Goal: Task Accomplishment & Management: Manage account settings

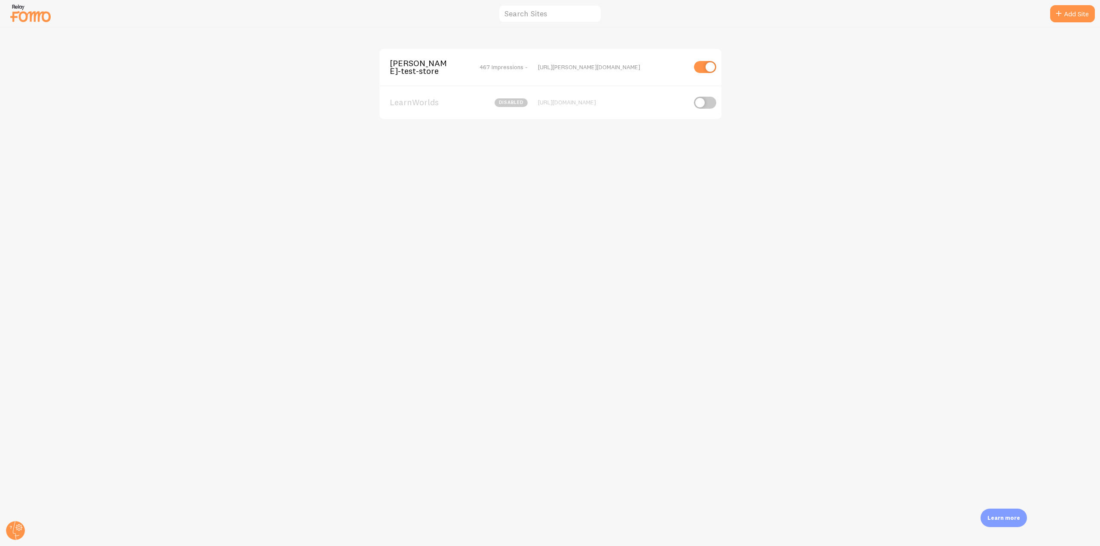
click at [407, 78] on div "[PERSON_NAME]-test-store 467 Impressions - [URL][PERSON_NAME][DOMAIN_NAME]" at bounding box center [550, 67] width 342 height 37
click at [408, 71] on span "[PERSON_NAME]-test-store" at bounding box center [424, 67] width 69 height 16
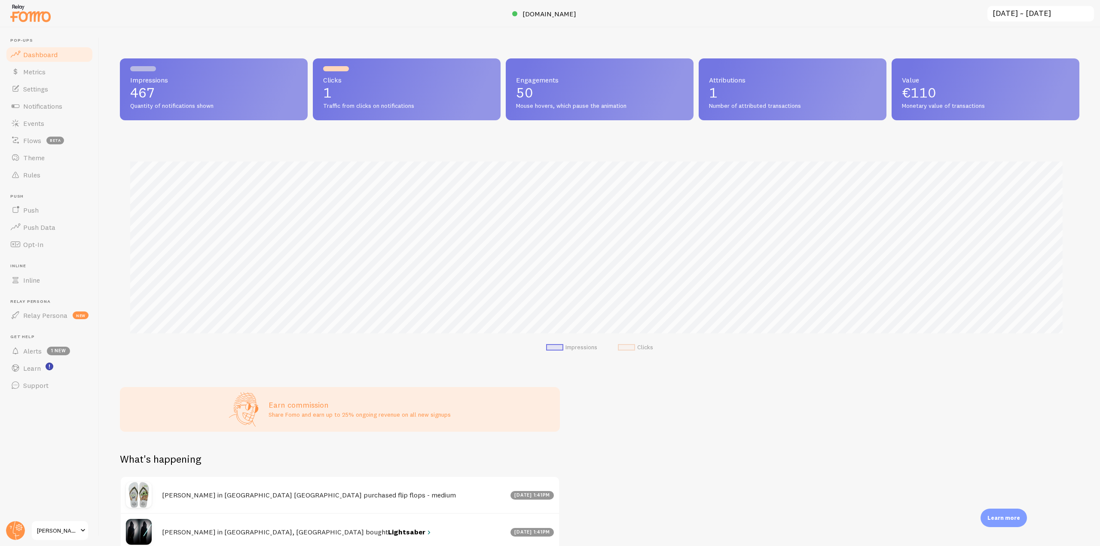
scroll to position [226, 953]
click at [41, 159] on span "Theme" at bounding box center [33, 157] width 21 height 9
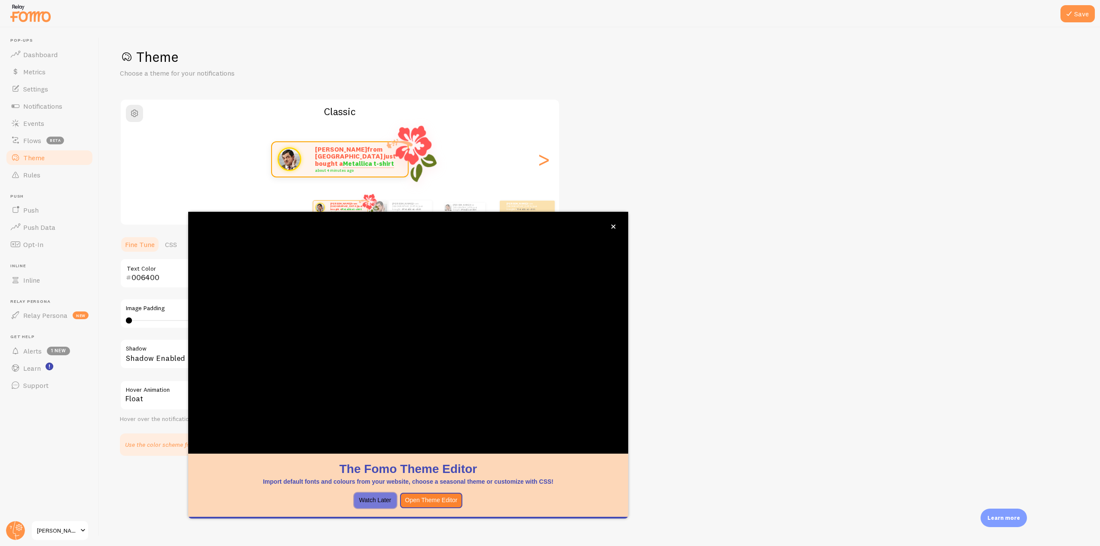
drag, startPoint x: 368, startPoint y: 505, endPoint x: 347, endPoint y: 489, distance: 26.9
click at [368, 505] on button "Watch Later" at bounding box center [375, 500] width 43 height 15
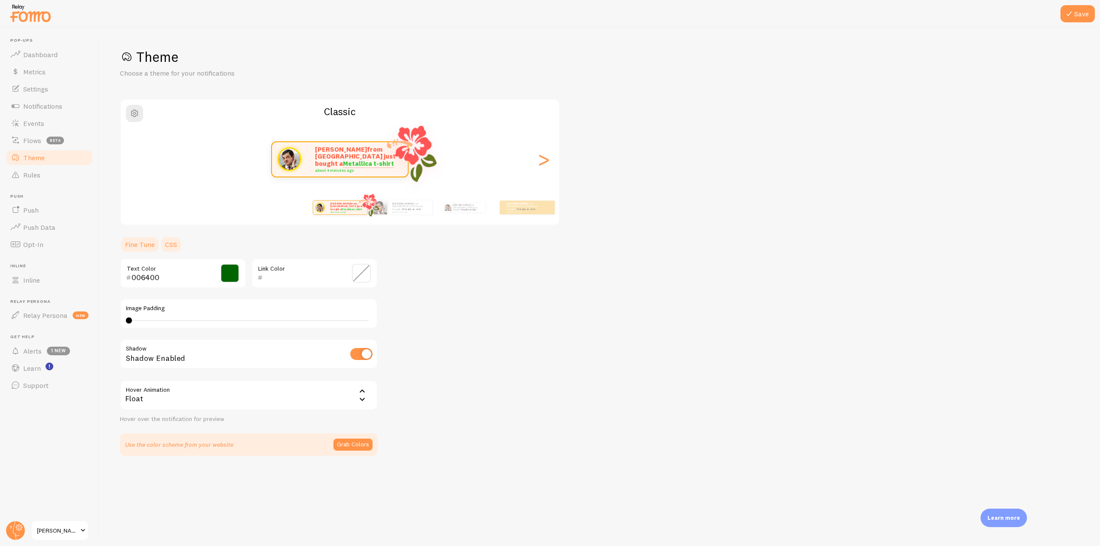
click at [162, 247] on link "CSS" at bounding box center [171, 244] width 22 height 17
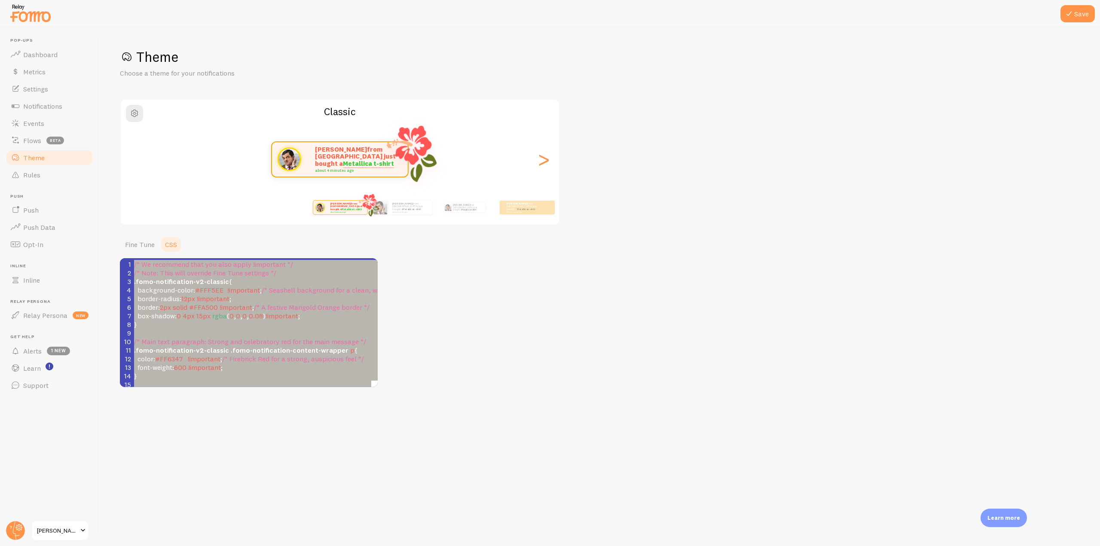
type textarea ".fomo-notification-v2-classic { background-color: #FFF5EE !important; /* Seashe…"
drag, startPoint x: 139, startPoint y: 306, endPoint x: 134, endPoint y: 285, distance: 21.3
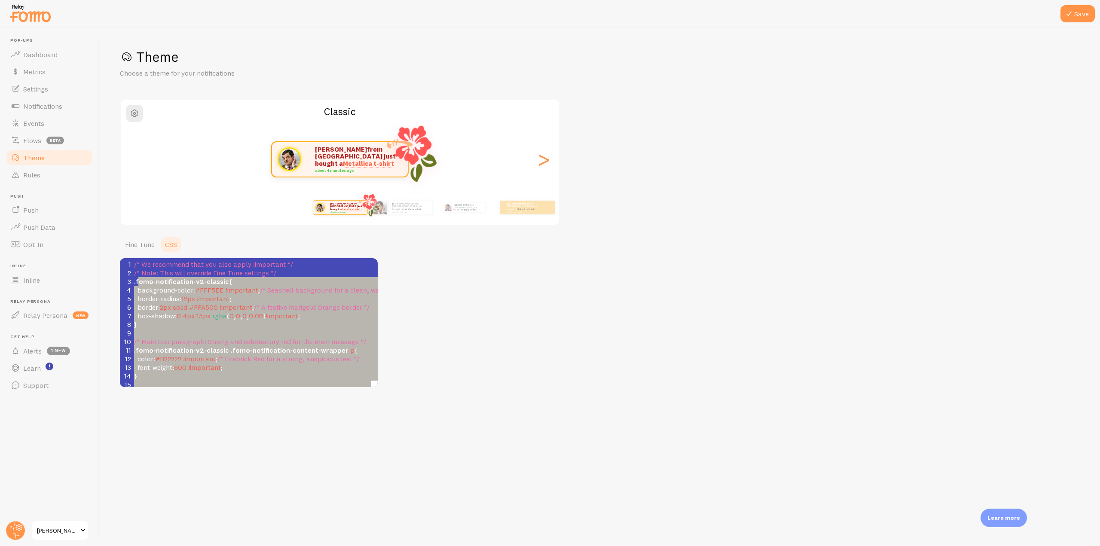
type textarea ".fomo-notification-v2-classic { background-color: #FFF5EE !important; /* Seashe…"
drag, startPoint x: 148, startPoint y: 304, endPoint x: 133, endPoint y: 284, distance: 25.5
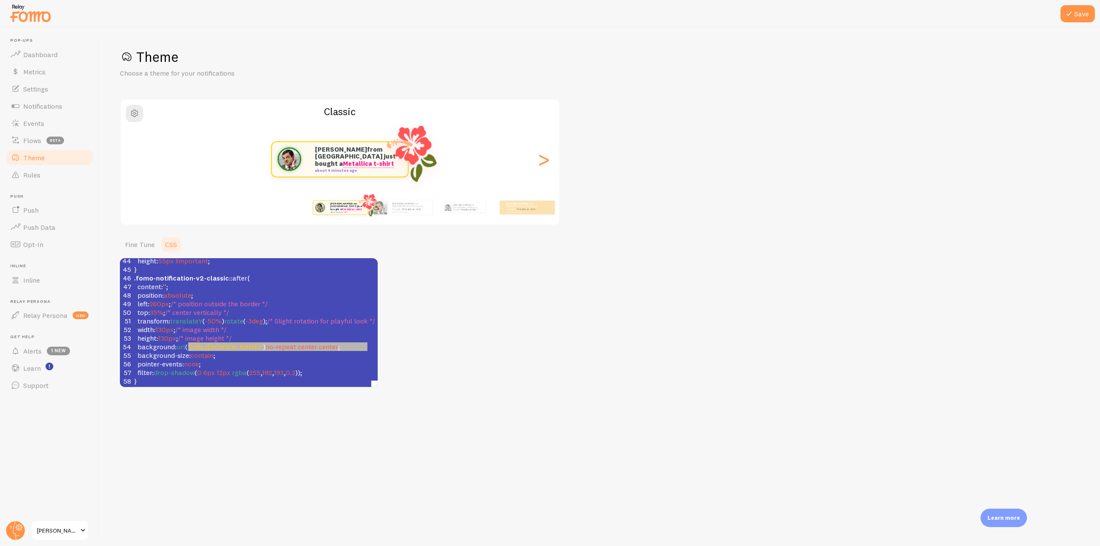
scroll to position [0, 145]
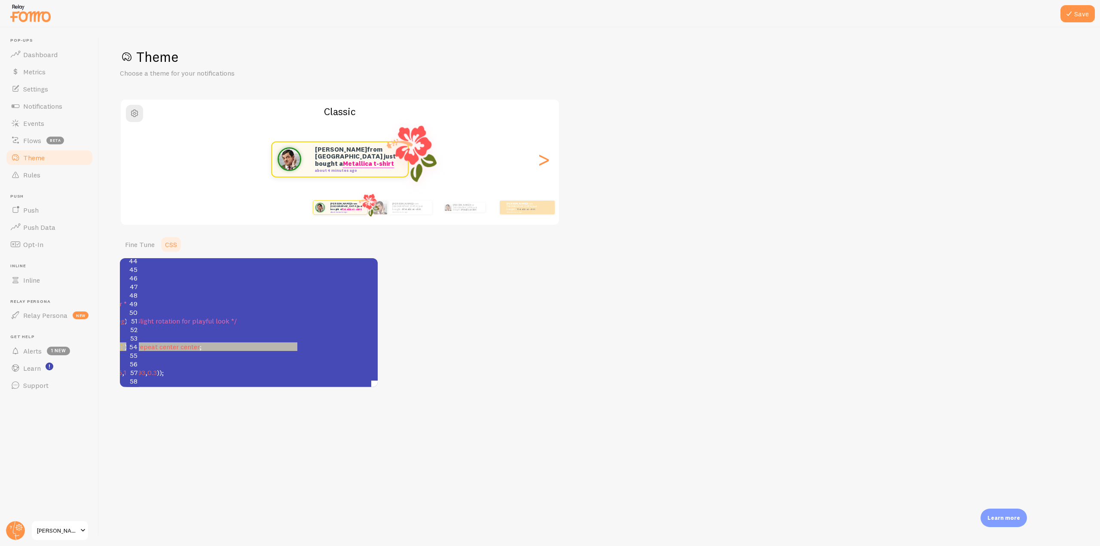
type textarea "'[URL][DOMAIN_NAME]"
drag, startPoint x: 189, startPoint y: 341, endPoint x: 289, endPoint y: 342, distance: 100.1
click at [125, 342] on span "'[URL][DOMAIN_NAME]'" at bounding box center [86, 346] width 75 height 9
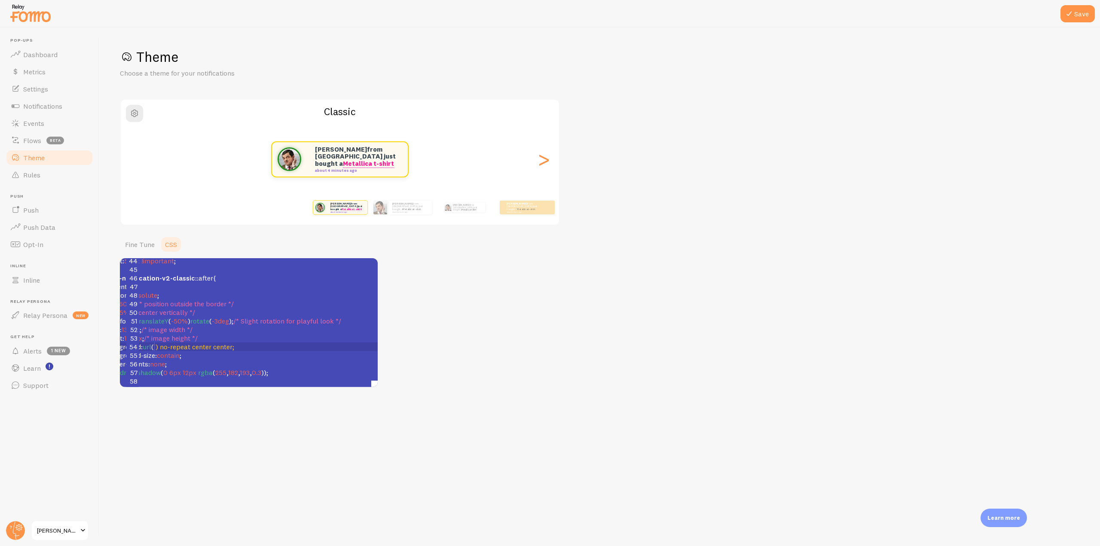
scroll to position [379, 40]
click at [294, 351] on pre "background-size : contain ;" at bounding box center [237, 355] width 279 height 9
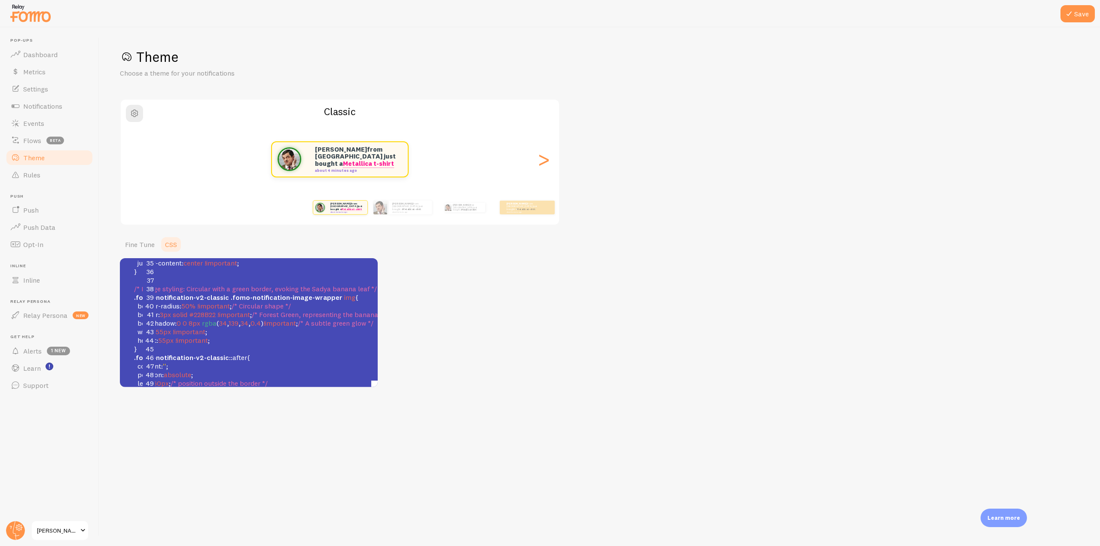
scroll to position [0, 0]
click at [147, 346] on pre "}" at bounding box center [271, 349] width 279 height 9
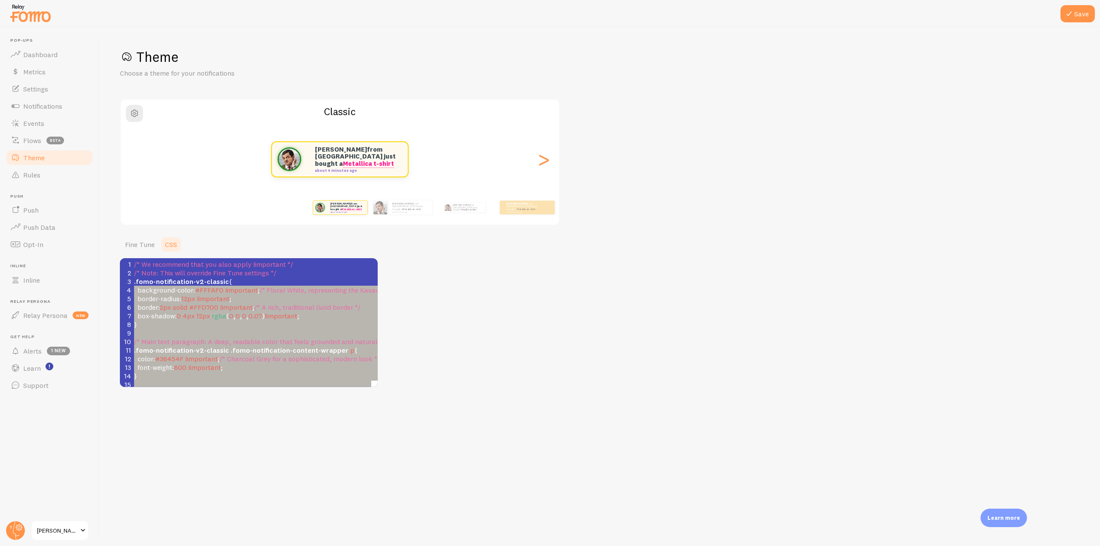
type textarea ".fomo-notification-v2-classic { background-color: #FFFAF0 !important; /* Floral…"
drag, startPoint x: 147, startPoint y: 346, endPoint x: 133, endPoint y: 285, distance: 62.5
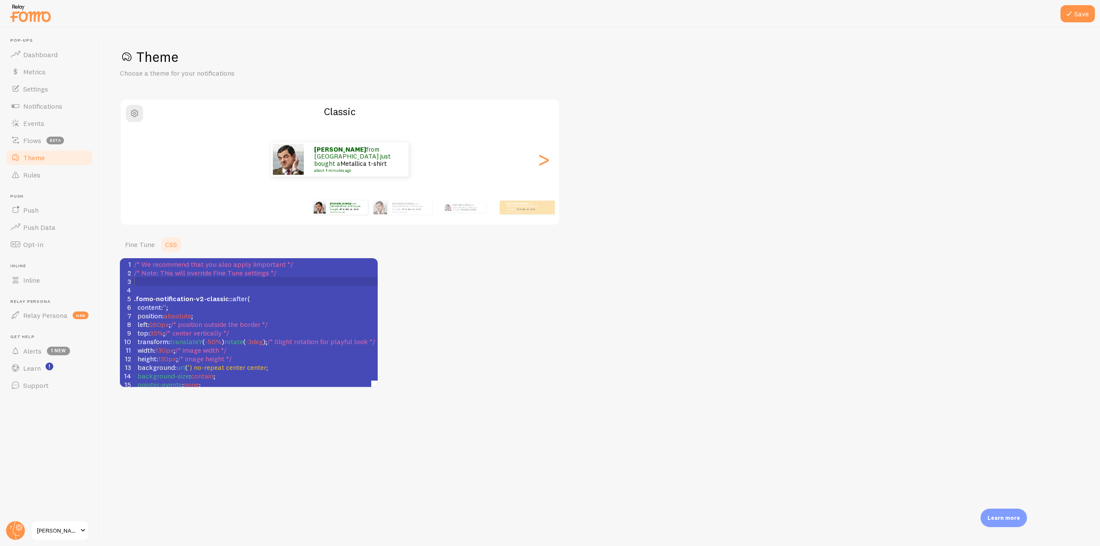
scroll to position [481, 0]
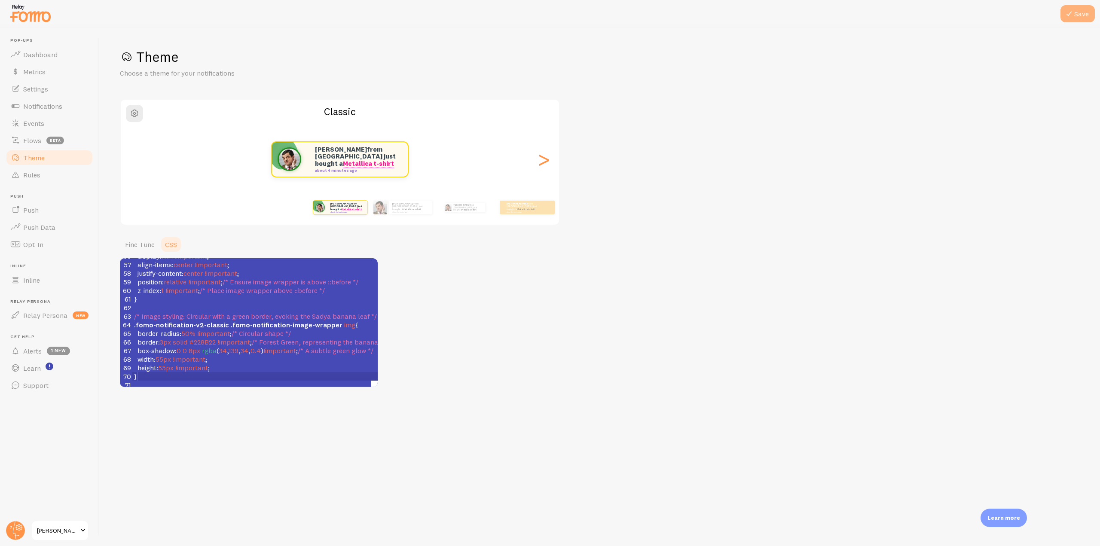
click at [1075, 14] on button "Save" at bounding box center [1077, 13] width 34 height 17
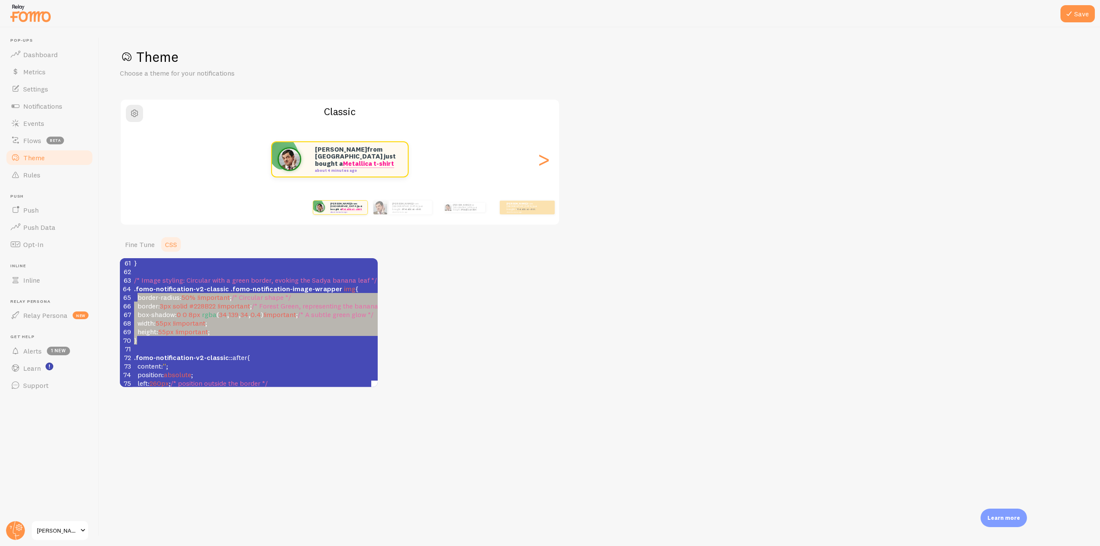
scroll to position [0, 0]
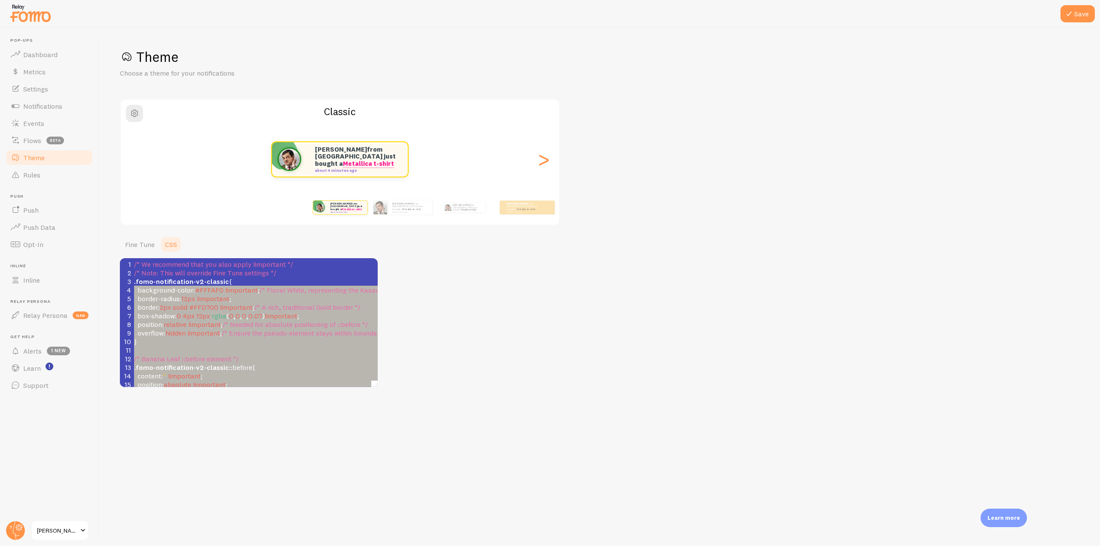
type textarea ".fomo-notification-v2-classic { background-color: #FFFAF0 !important; /* Floral…"
drag, startPoint x: 140, startPoint y: 343, endPoint x: 134, endPoint y: 285, distance: 58.4
click at [630, 295] on div "Theme Choose a theme for your notifications Classic [PERSON_NAME] from [GEOGRAP…" at bounding box center [599, 217] width 959 height 339
click at [244, 346] on pre "​" at bounding box center [304, 350] width 345 height 9
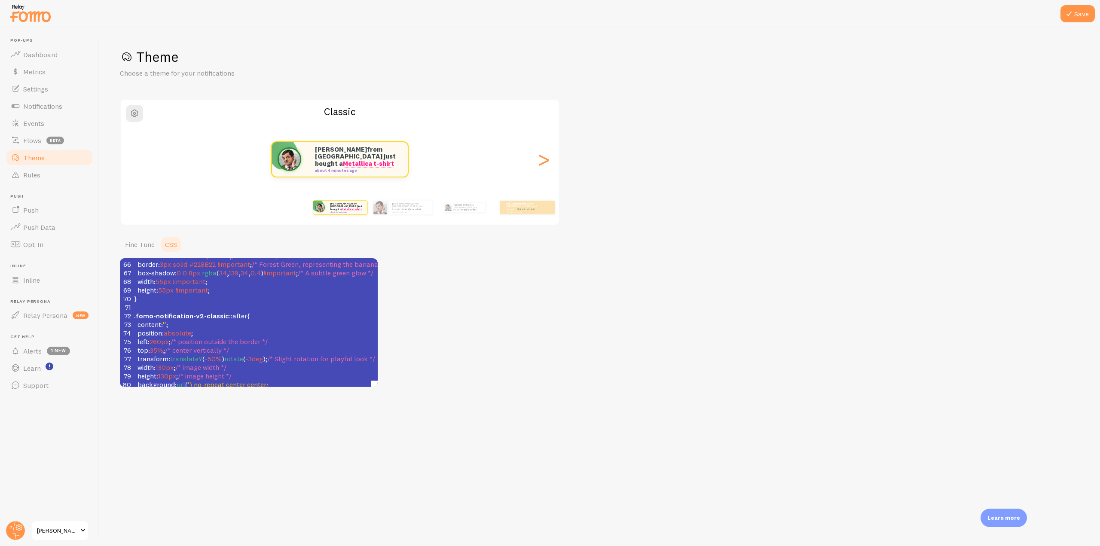
scroll to position [516, 0]
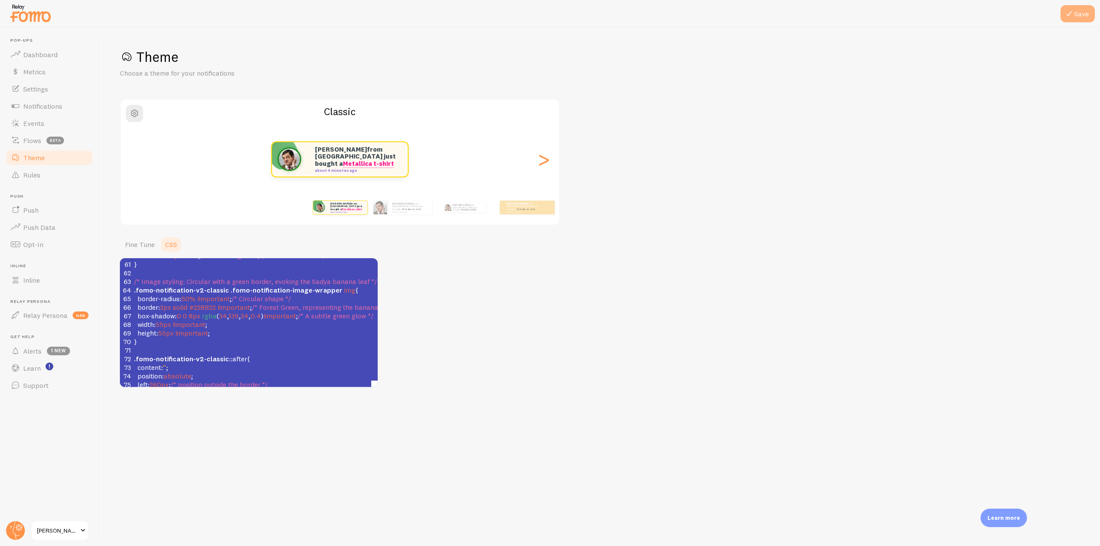
click at [1080, 16] on button "Save" at bounding box center [1077, 13] width 34 height 17
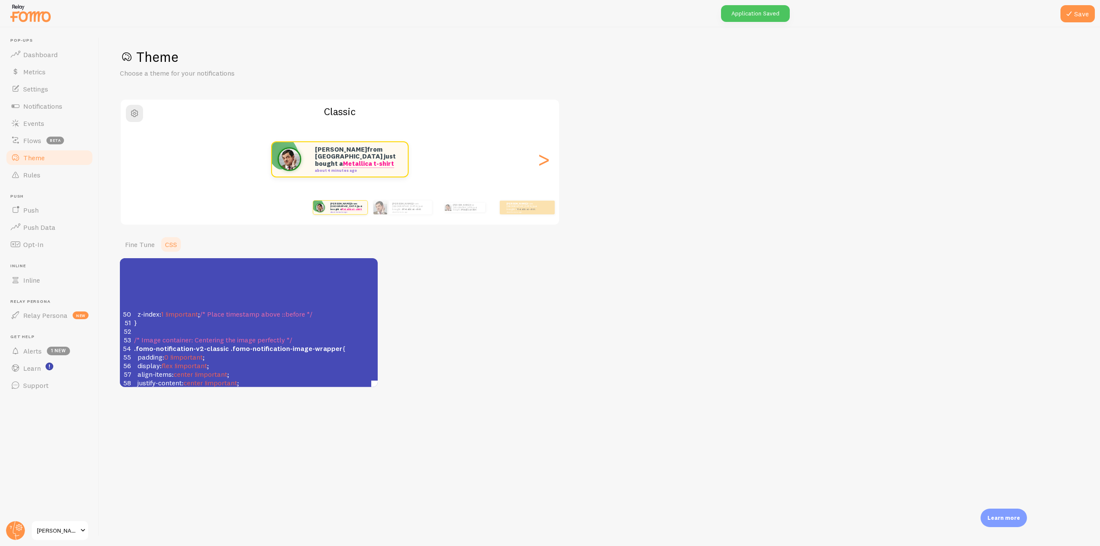
scroll to position [0, 0]
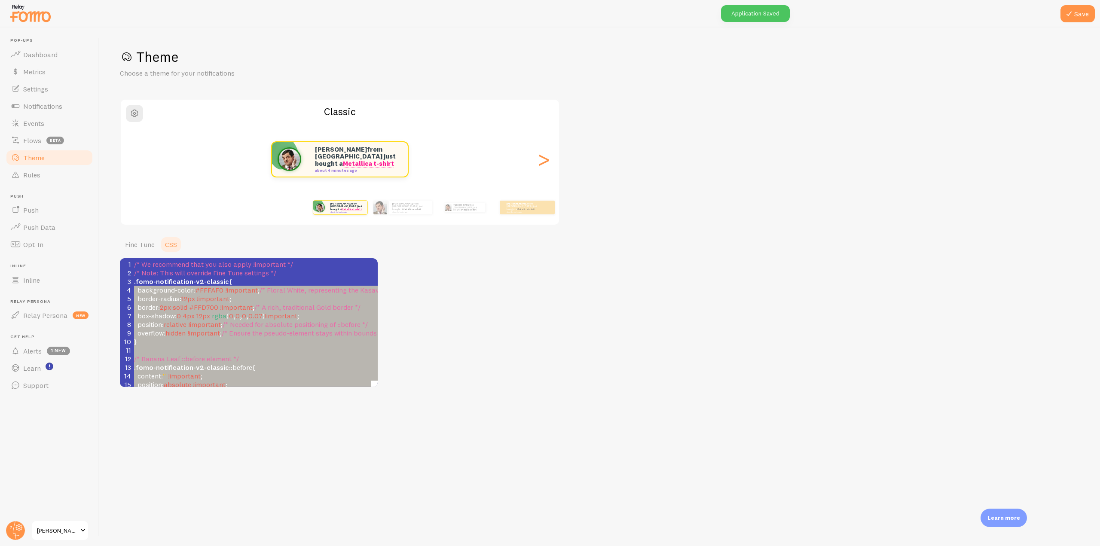
type textarea ".fomo-notification-v2-classic { background-color: #FFFAF0 !important; /* Floral…"
drag, startPoint x: 142, startPoint y: 342, endPoint x: 128, endPoint y: 281, distance: 63.1
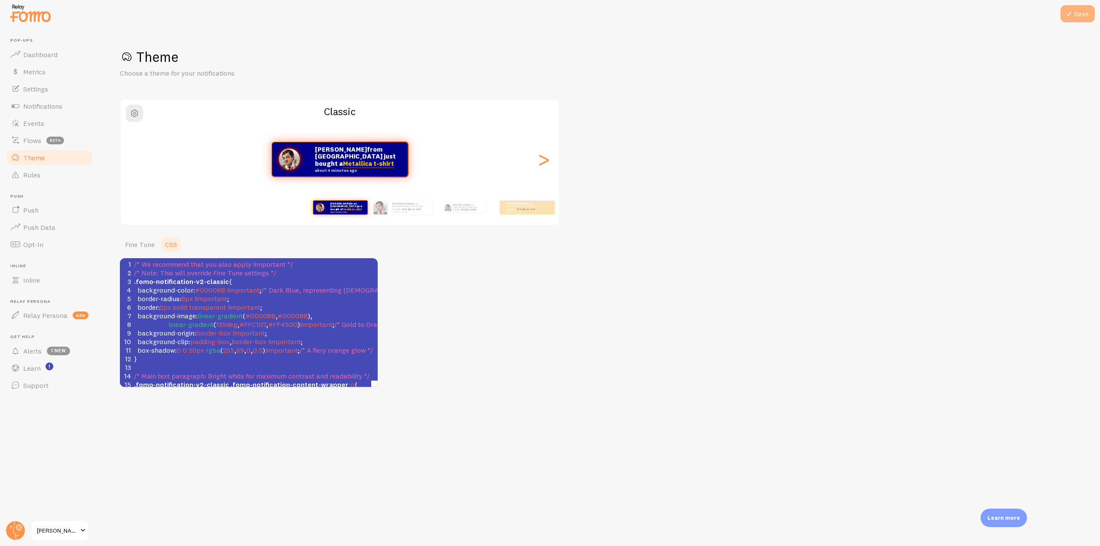
click at [1068, 17] on icon at bounding box center [1069, 14] width 10 height 10
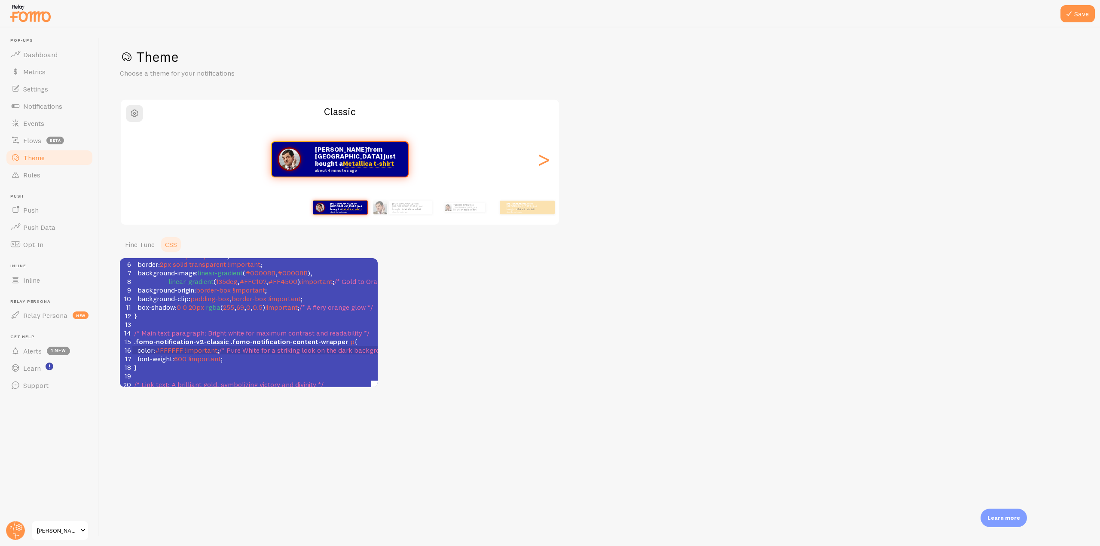
click at [171, 348] on span "#FFFFFF" at bounding box center [169, 350] width 28 height 9
type textarea "FFFFFF"
click at [171, 348] on span "#FFFFFF" at bounding box center [169, 350] width 28 height 9
click at [1081, 12] on button "Save" at bounding box center [1077, 13] width 34 height 17
drag, startPoint x: 28, startPoint y: 52, endPoint x: 61, endPoint y: 52, distance: 32.7
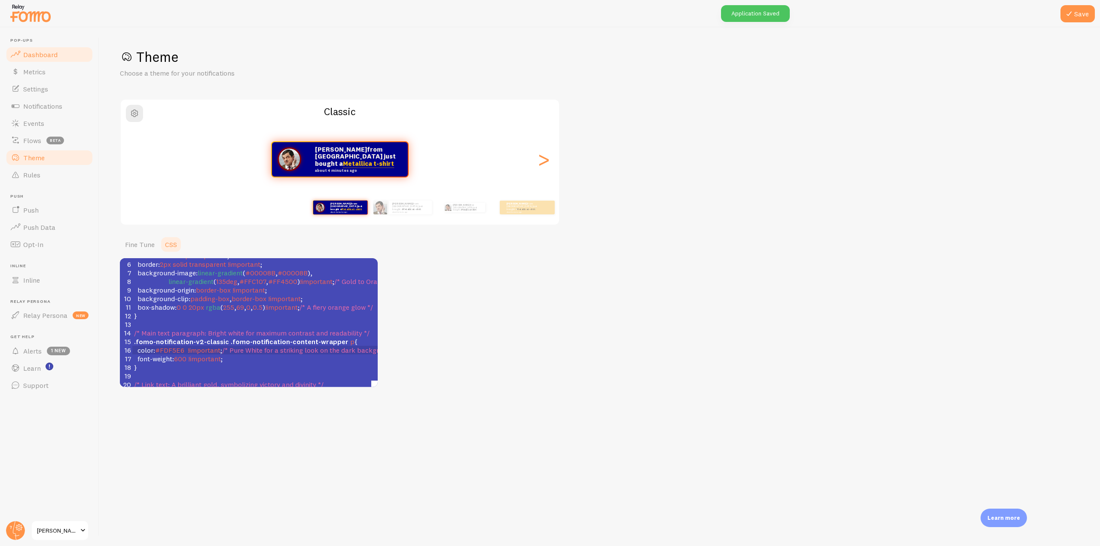
click at [28, 52] on span "Dashboard" at bounding box center [40, 54] width 34 height 9
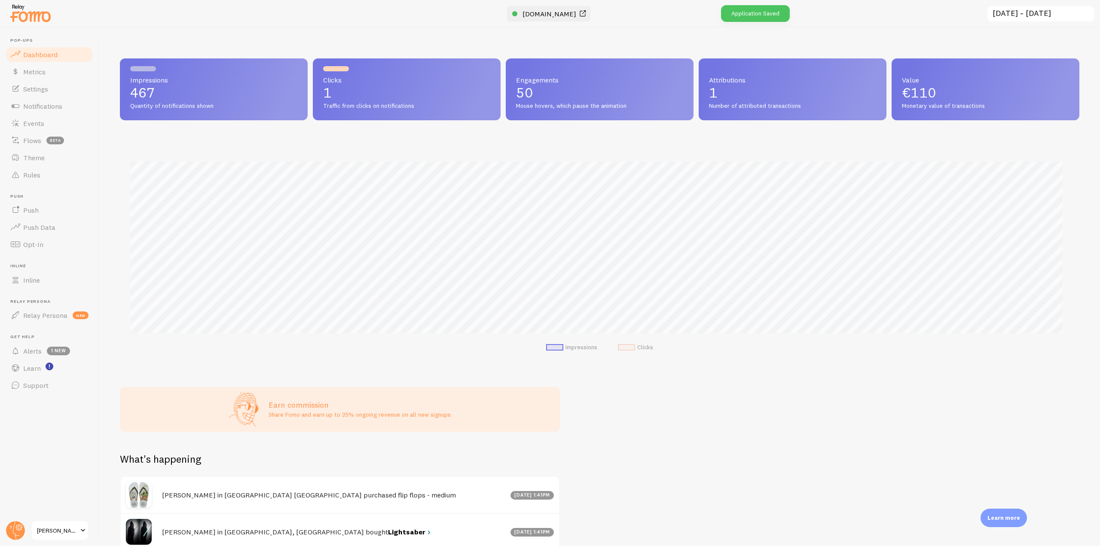
scroll to position [226, 953]
click at [576, 14] on span "[DOMAIN_NAME]" at bounding box center [549, 13] width 54 height 9
click at [51, 157] on link "Theme" at bounding box center [49, 157] width 89 height 17
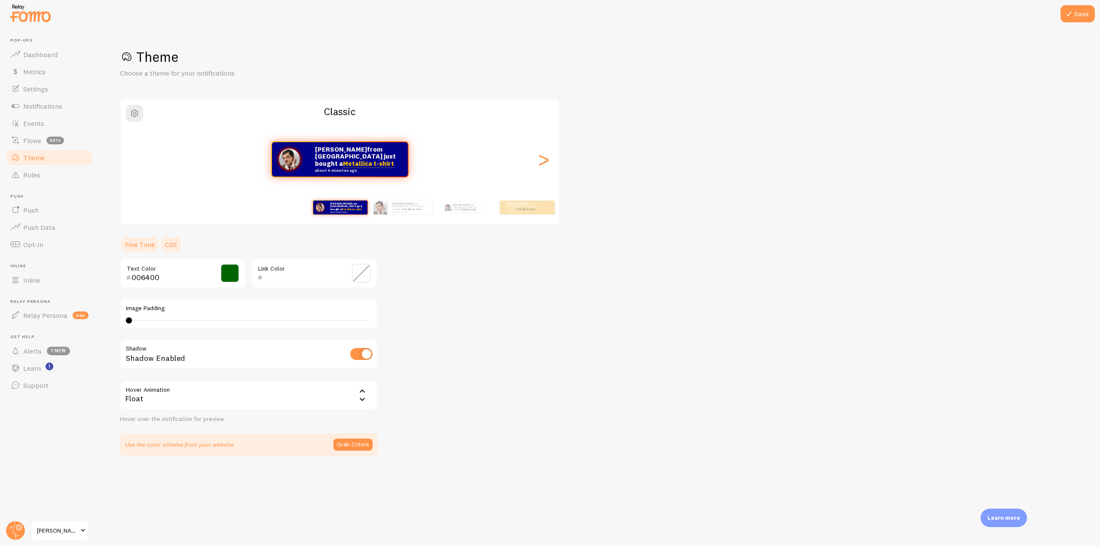
click at [174, 245] on link "CSS" at bounding box center [171, 244] width 22 height 17
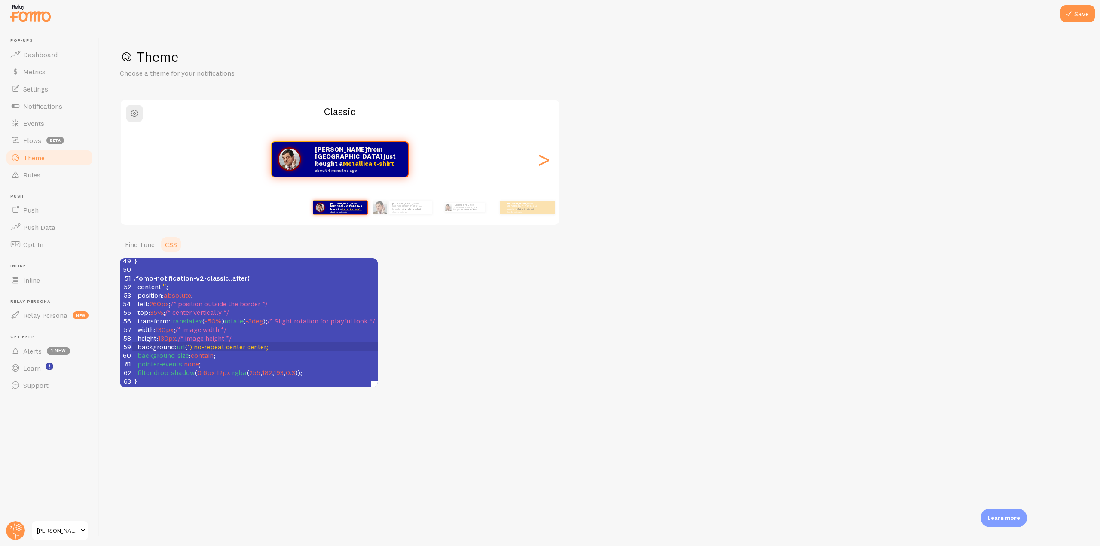
scroll to position [3, 0]
click at [190, 342] on span "') no-repeat center center;" at bounding box center [228, 346] width 80 height 9
type textarea "'"
type textarea "background: url('') no-repeat center center;"
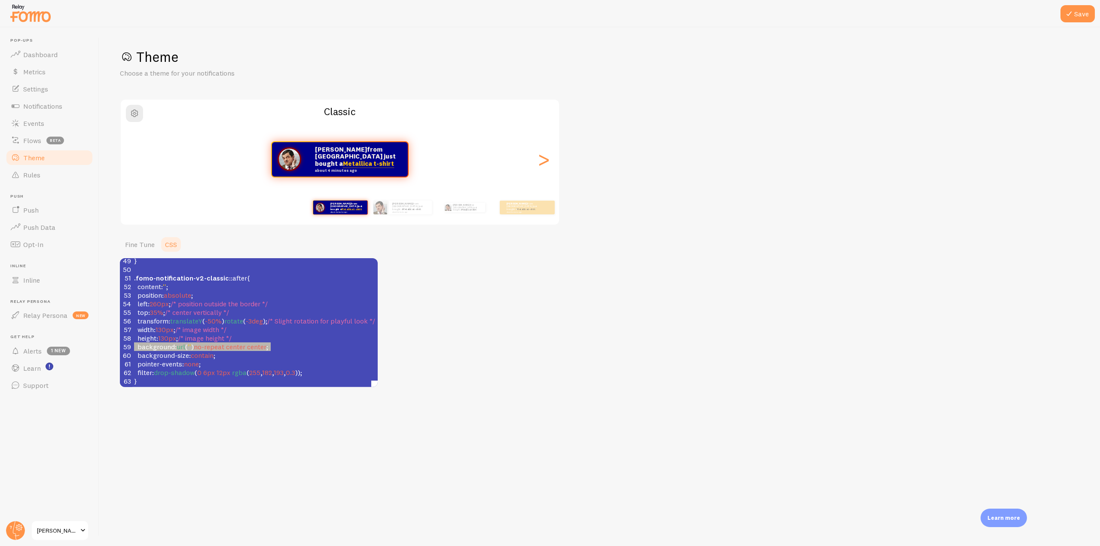
drag, startPoint x: 275, startPoint y: 341, endPoint x: 134, endPoint y: 341, distance: 141.8
click at [134, 342] on pre "background : url ( '' ) no-repeat center center ;" at bounding box center [309, 346] width 355 height 9
click at [214, 351] on span "contain" at bounding box center [202, 355] width 23 height 9
type textarea "background: url('') no-repeat center center;"
drag, startPoint x: 275, startPoint y: 341, endPoint x: 128, endPoint y: 339, distance: 146.9
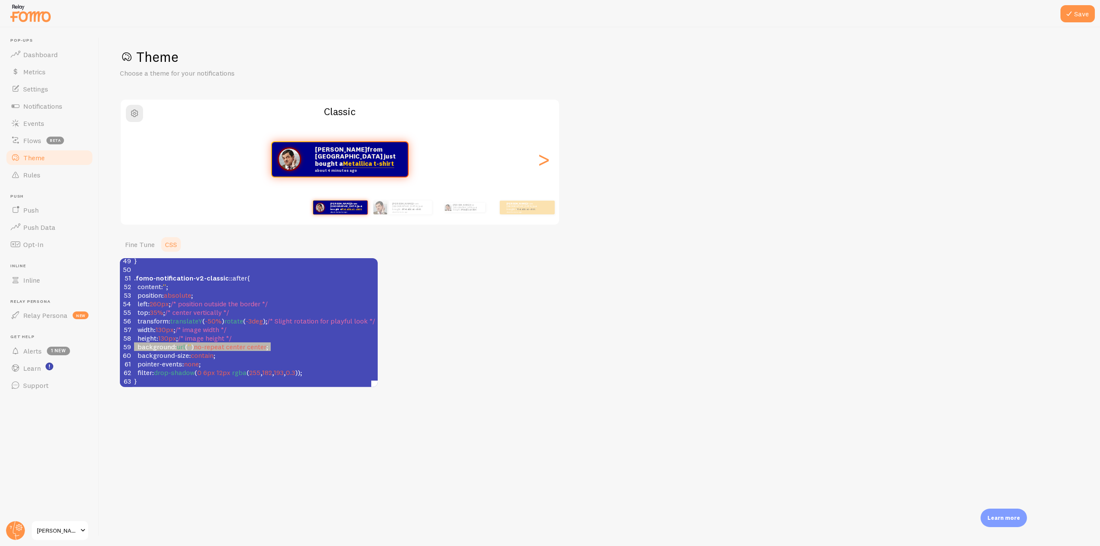
click at [132, 342] on div "59 background : url ( '' ) no-repeat center center ;" at bounding box center [309, 346] width 355 height 9
type textarea "background-size: contain;"
drag, startPoint x: 220, startPoint y: 350, endPoint x: 133, endPoint y: 350, distance: 87.2
click at [133, 350] on pre "background-size : contain ;" at bounding box center [338, 349] width 412 height 9
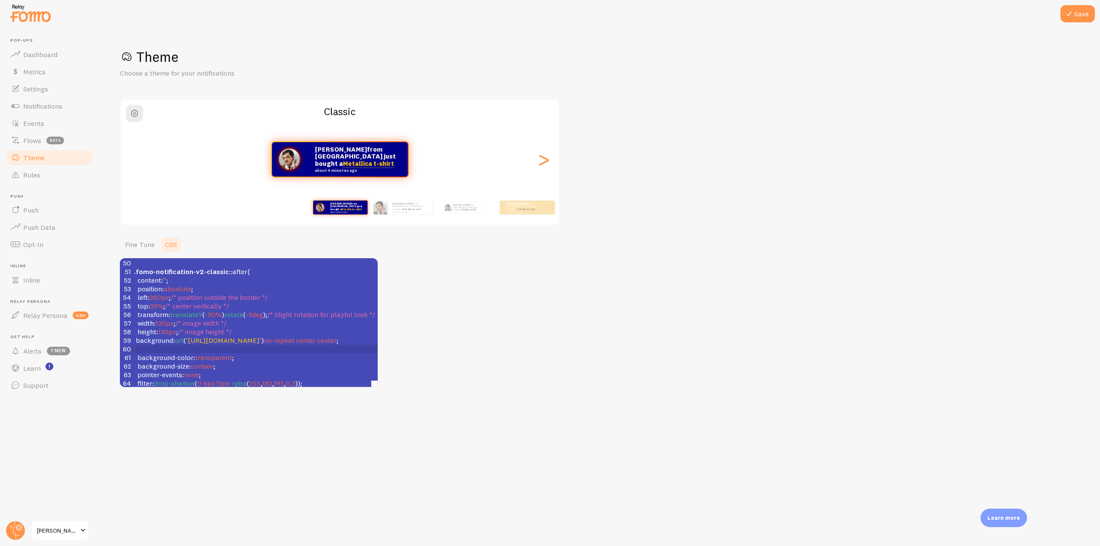
scroll to position [0, 174]
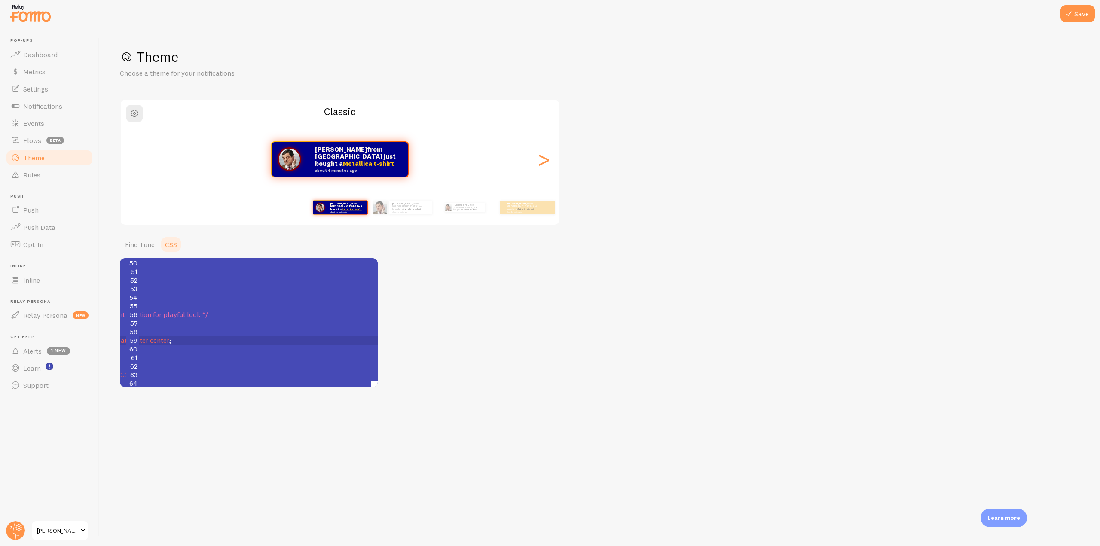
drag, startPoint x: 282, startPoint y: 389, endPoint x: 311, endPoint y: 389, distance: 29.2
click at [311, 389] on div "Save Theme Choose a theme for your notifications Classic [PERSON_NAME] from [GE…" at bounding box center [599, 286] width 1001 height 519
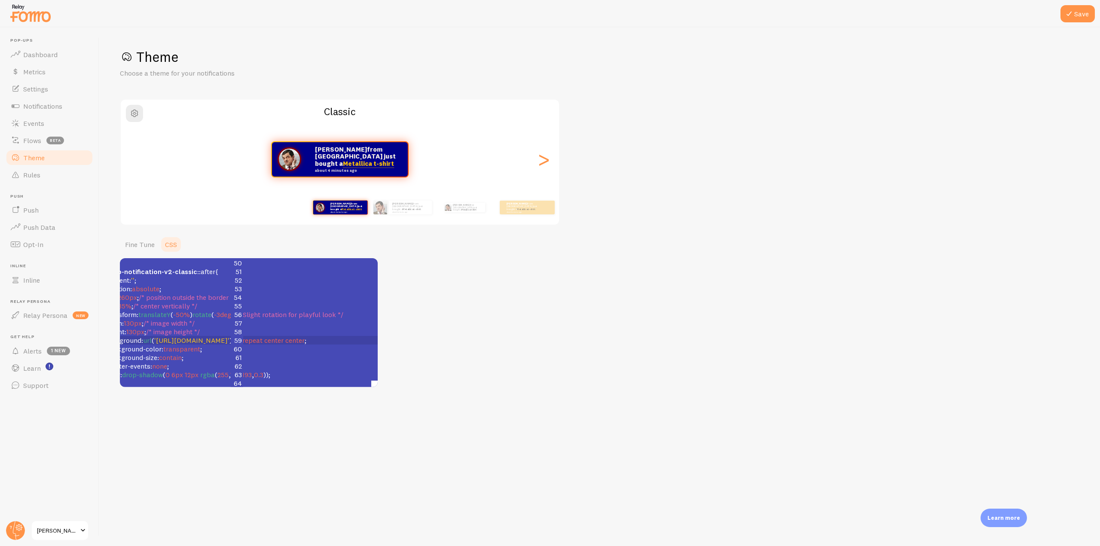
scroll to position [422, 0]
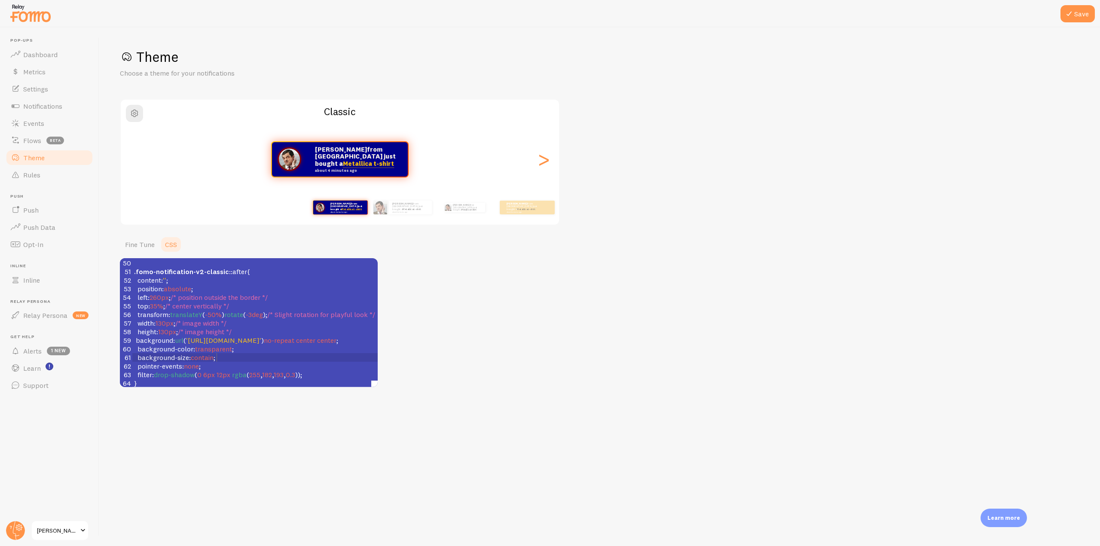
click at [275, 353] on pre "background-size : contain ;" at bounding box center [338, 357] width 412 height 9
type textarea "background-size: contain;"
type textarea "background: url('') no-repeat center center;"
click at [275, 360] on pre "pointer-events : none ;" at bounding box center [309, 364] width 355 height 9
click at [617, 97] on div "Theme Choose a theme for your notifications Classic [PERSON_NAME] from [GEOGRAP…" at bounding box center [599, 217] width 959 height 339
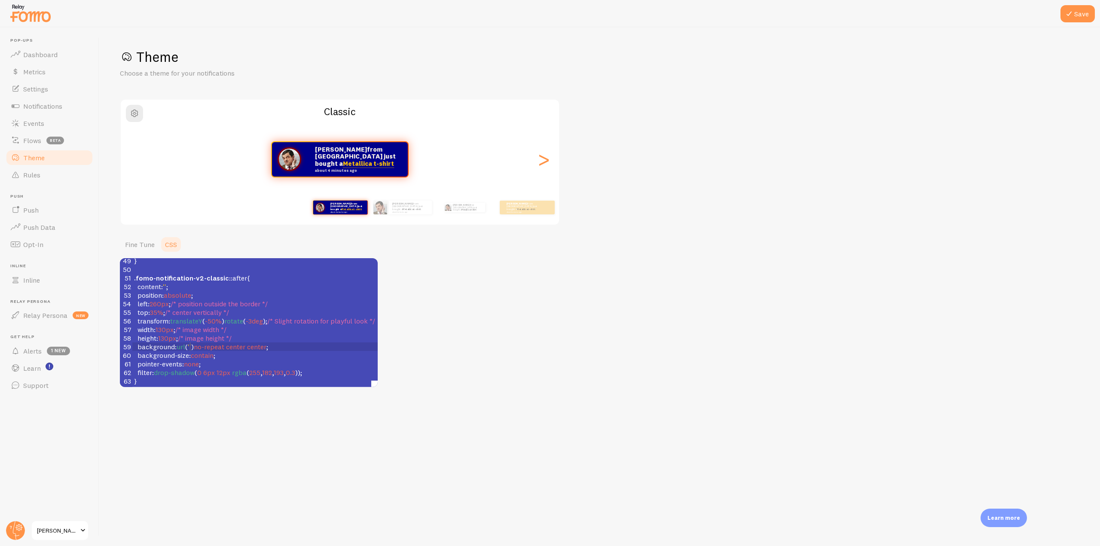
click at [190, 342] on span "''" at bounding box center [189, 346] width 3 height 9
click at [1066, 12] on icon at bounding box center [1069, 14] width 10 height 10
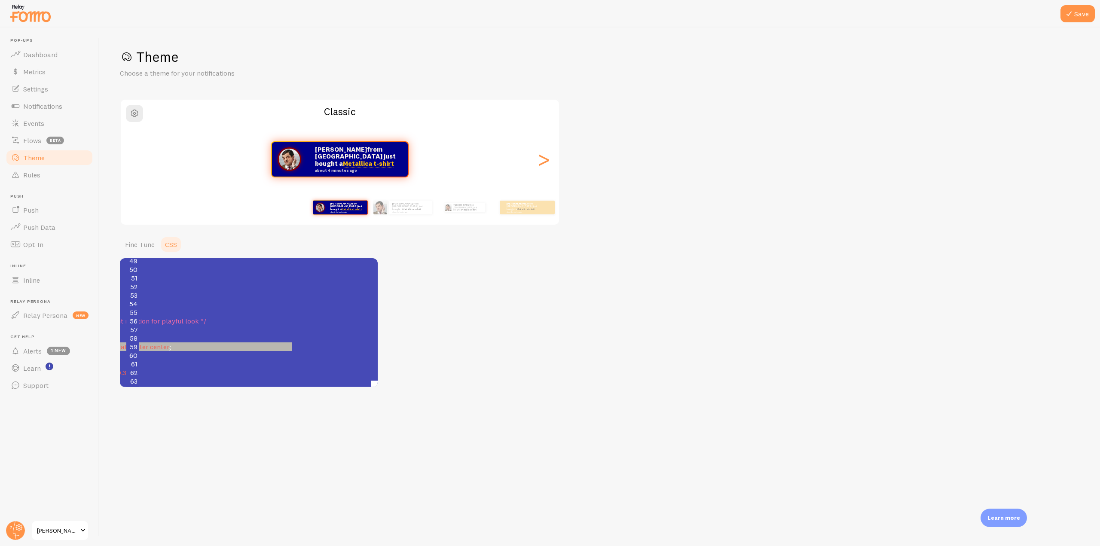
type textarea "[URL][DOMAIN_NAME]"
drag, startPoint x: 190, startPoint y: 342, endPoint x: 289, endPoint y: 340, distance: 98.8
click at [94, 342] on span "'[URL][DOMAIN_NAME]'" at bounding box center [56, 346] width 75 height 9
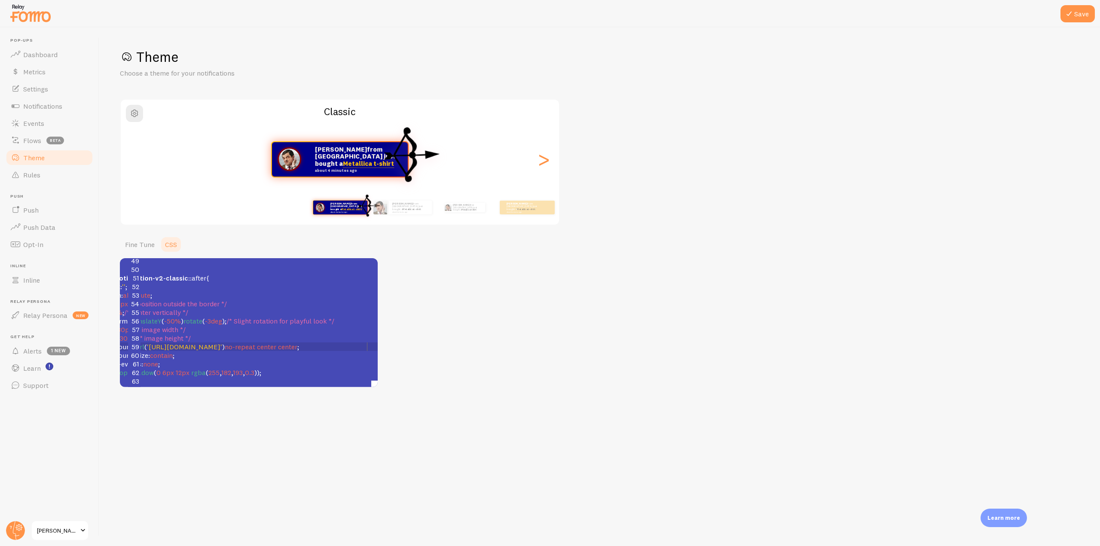
scroll to position [422, 0]
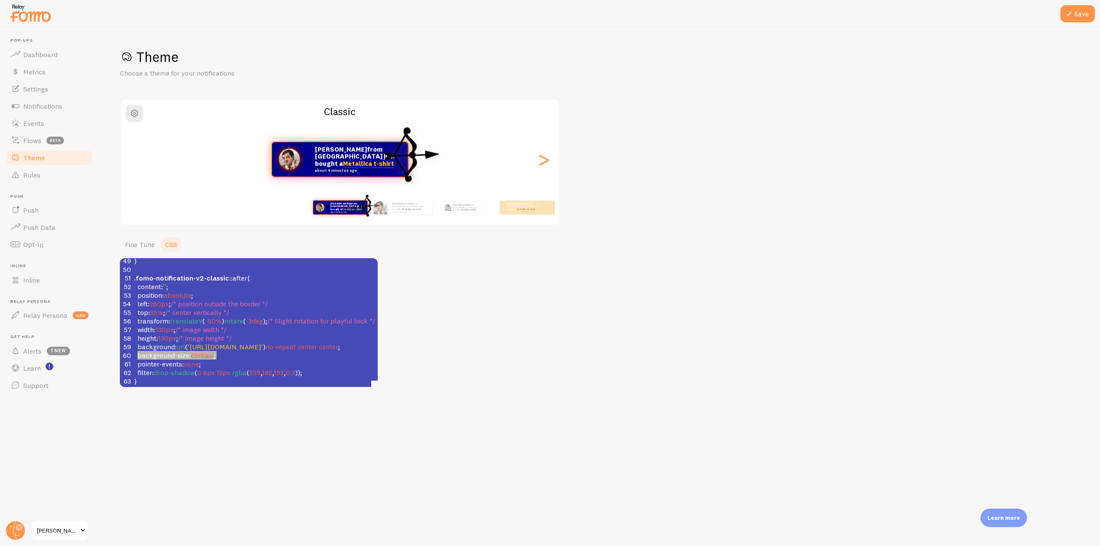
type textarea "background: url('[URL][DOMAIN_NAME]') no-repeat center center; background-size:…"
drag, startPoint x: 221, startPoint y: 350, endPoint x: 128, endPoint y: 344, distance: 93.9
click at [132, 344] on div "25 border-bottom : 1px dotted #FFC107 !important ; 26 } 27 ​ 28 /* Timestamp te…" at bounding box center [309, 217] width 355 height 335
click at [690, 135] on div "Theme Choose a theme for your notifications Classic [PERSON_NAME] from [GEOGRAP…" at bounding box center [599, 217] width 959 height 339
click at [321, 368] on pre "filter : drop-shadow ( 0 6px 12px rgba ( 255 , 182 , 193 , 0.3 ));" at bounding box center [309, 372] width 355 height 9
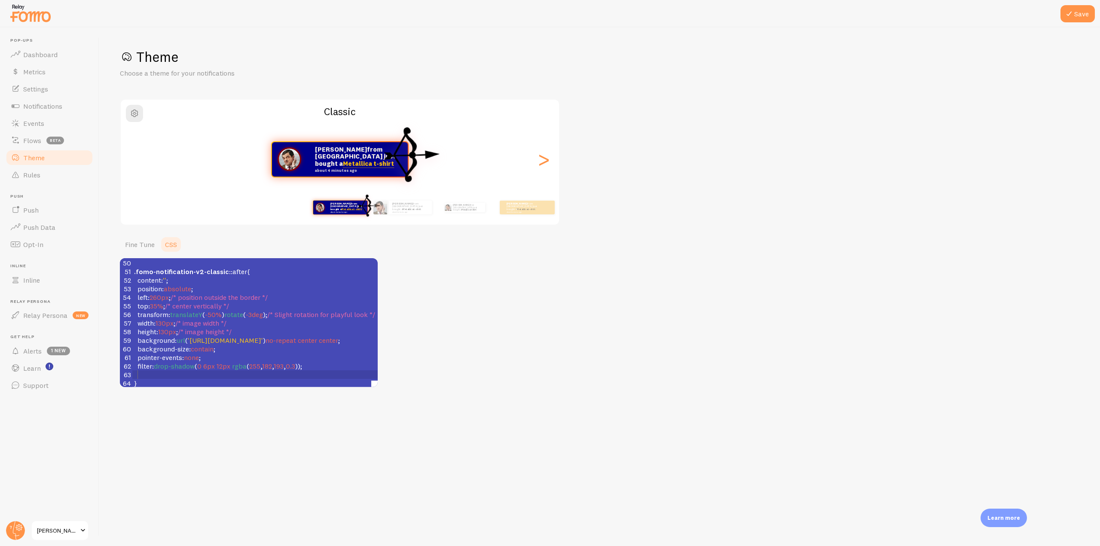
scroll to position [429, 0]
click at [325, 354] on pre "pointer-events : none ;" at bounding box center [309, 355] width 355 height 9
click at [684, 110] on div "Theme Choose a theme for your notifications Classic [PERSON_NAME] from [GEOGRAP…" at bounding box center [599, 217] width 959 height 339
click at [208, 356] on pre at bounding box center [309, 359] width 355 height 9
click at [155, 369] on pre at bounding box center [309, 372] width 355 height 9
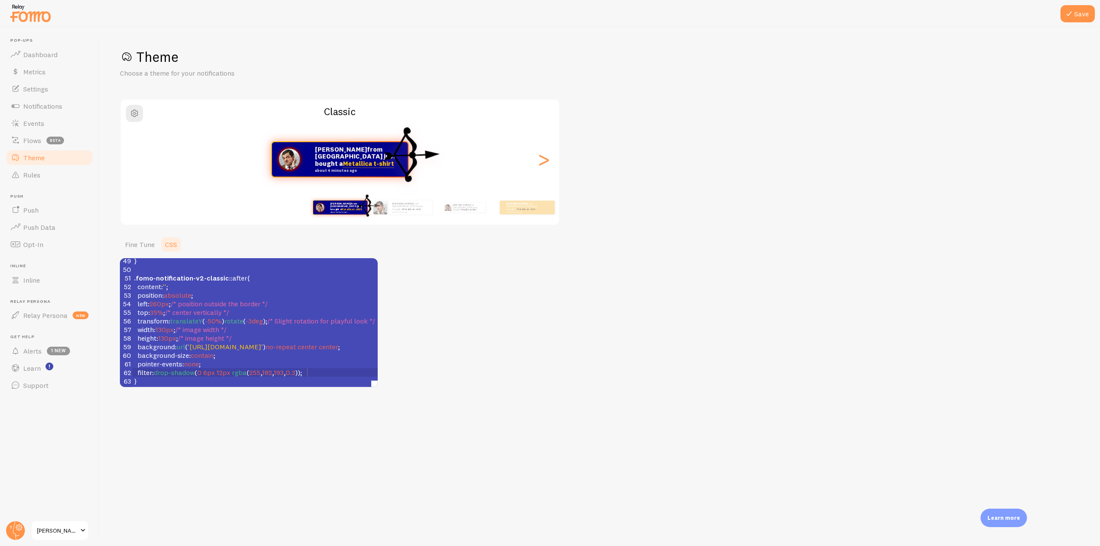
scroll to position [422, 0]
click at [163, 325] on span "130px" at bounding box center [165, 329] width 18 height 9
type textarea "0"
click at [167, 334] on span "130px" at bounding box center [167, 338] width 18 height 9
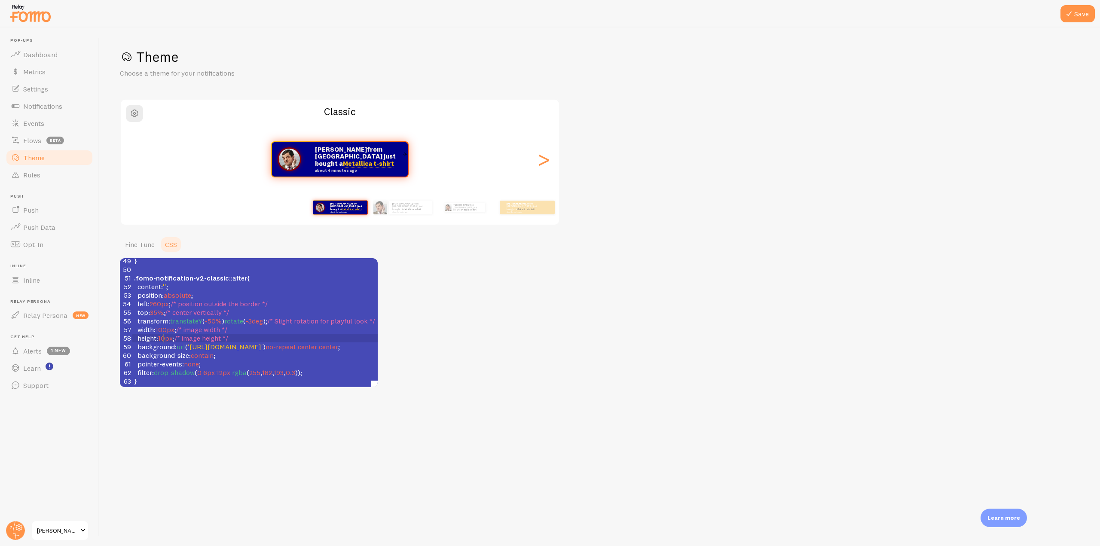
type textarea "0"
click at [160, 299] on span "260px" at bounding box center [159, 303] width 19 height 9
type textarea "8"
type textarea "9"
type textarea "30"
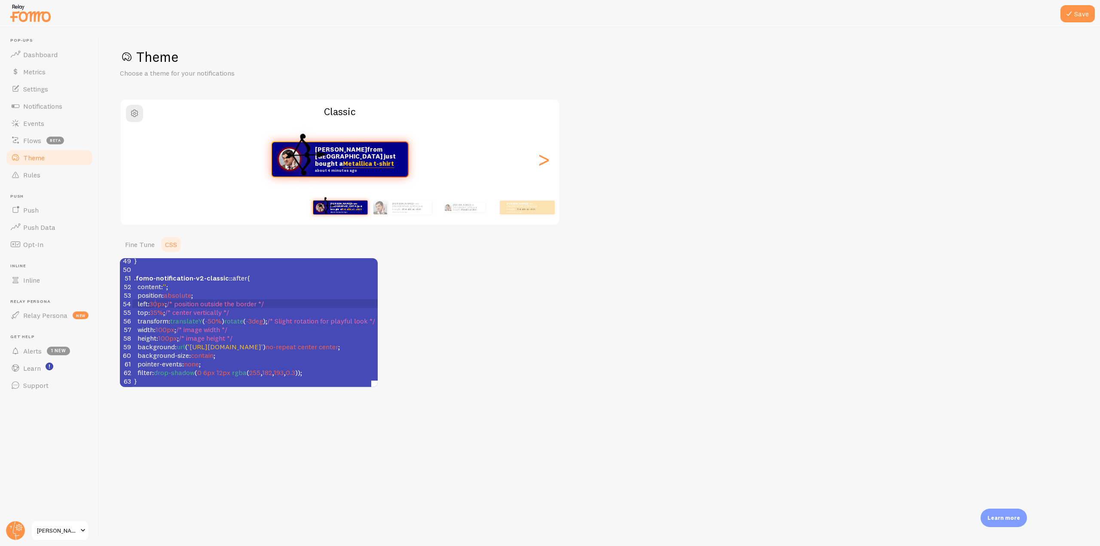
scroll to position [3, 7]
type textarea "4"
type textarea "2"
type textarea "1"
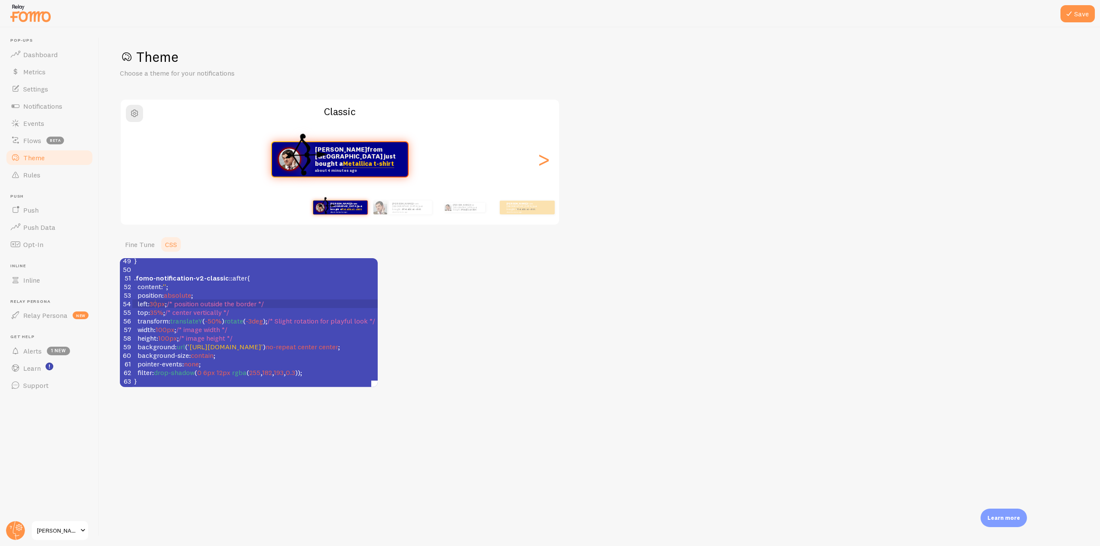
scroll to position [3, 3]
type textarea "2"
type textarea "3"
click at [206, 342] on span "'[URL][DOMAIN_NAME]'" at bounding box center [225, 346] width 75 height 9
type textarea "https"
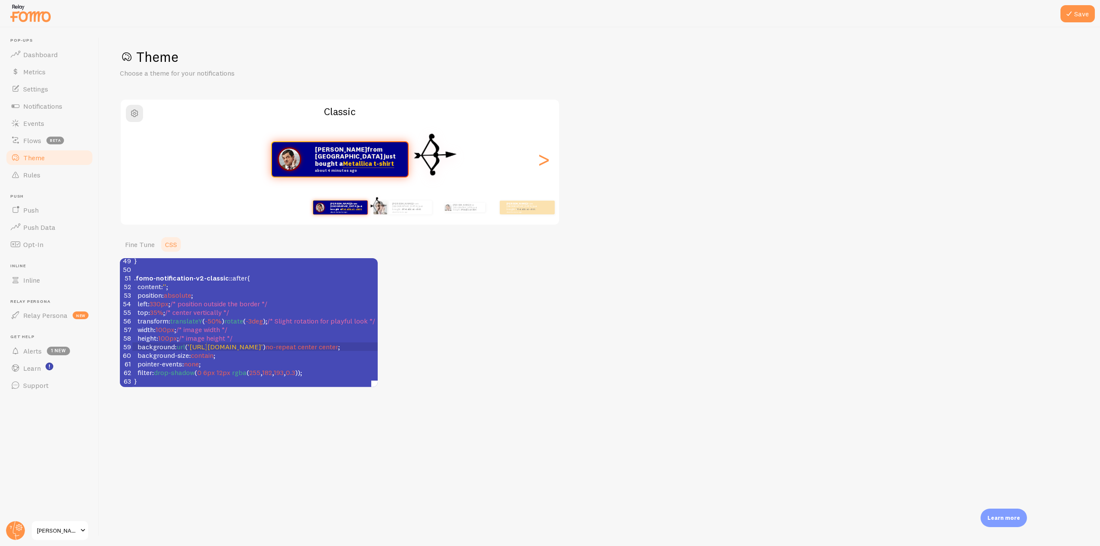
click at [206, 342] on span "'[URL][DOMAIN_NAME]'" at bounding box center [225, 346] width 75 height 9
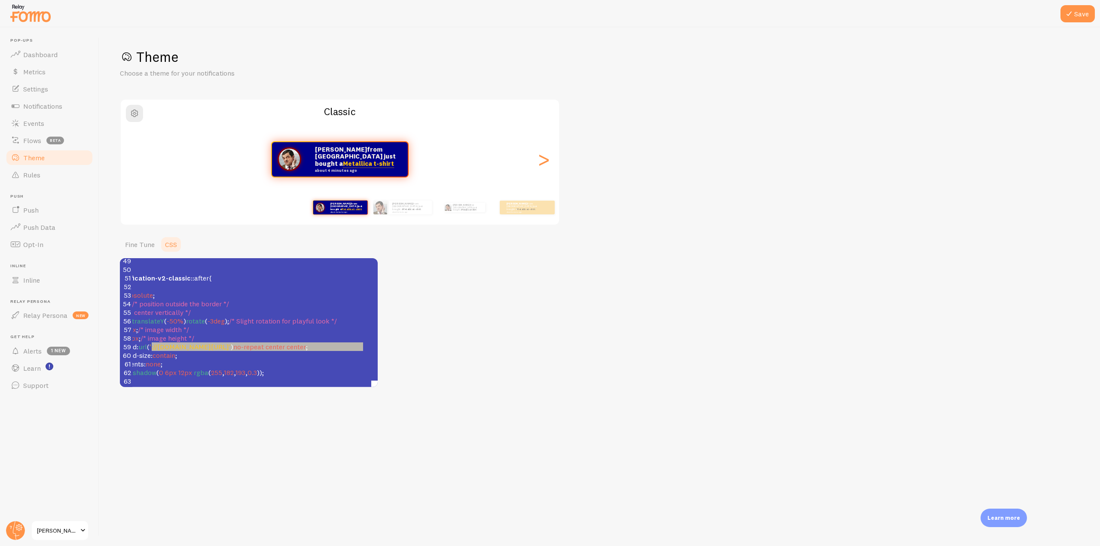
scroll to position [0, 82]
type textarea "://[DOMAIN_NAME][URL]"
drag, startPoint x: 189, startPoint y: 340, endPoint x: 310, endPoint y: 338, distance: 120.3
click at [187, 342] on span "'://[DOMAIN_NAME][URL]'" at bounding box center [146, 346] width 81 height 9
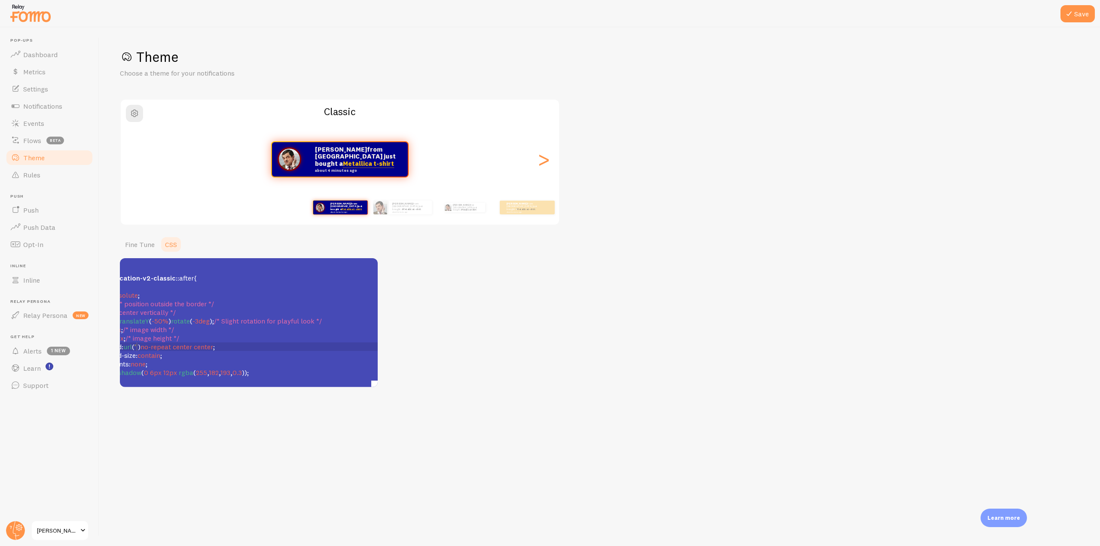
scroll to position [422, 0]
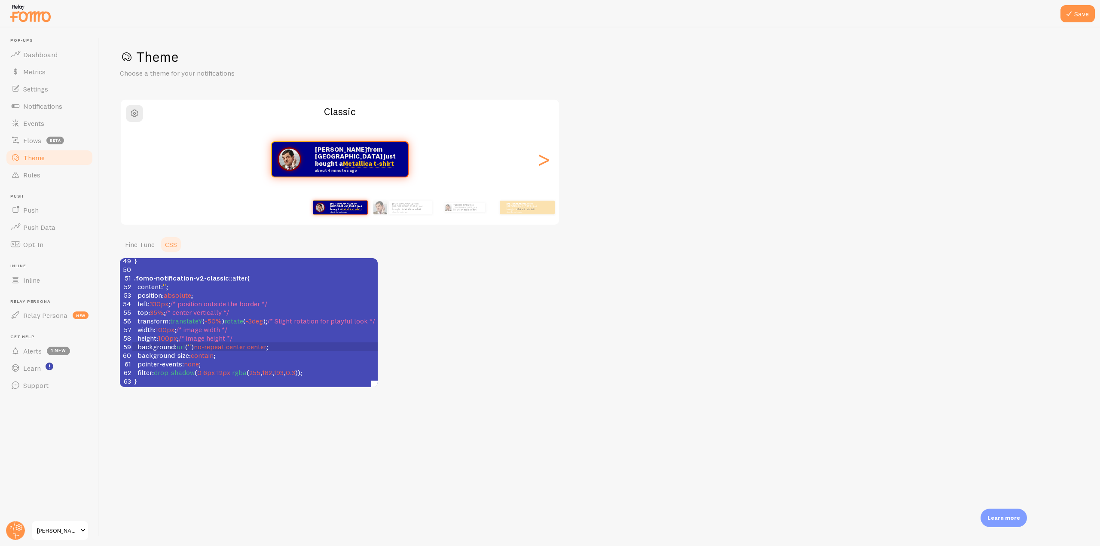
click at [264, 360] on pre "pointer-events : none ;" at bounding box center [309, 364] width 355 height 9
click at [1075, 16] on button "Save" at bounding box center [1077, 13] width 34 height 17
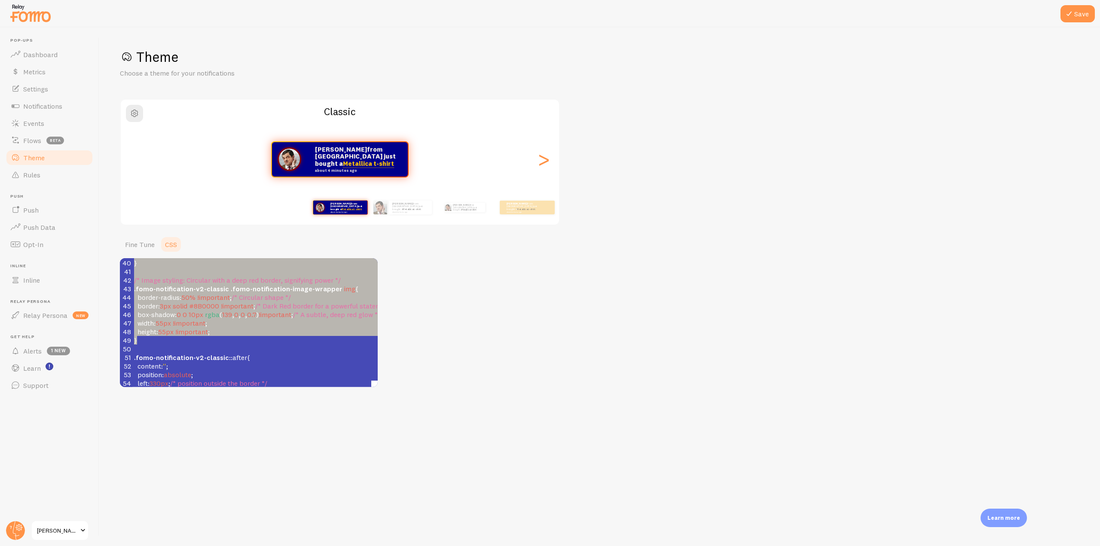
scroll to position [0, 0]
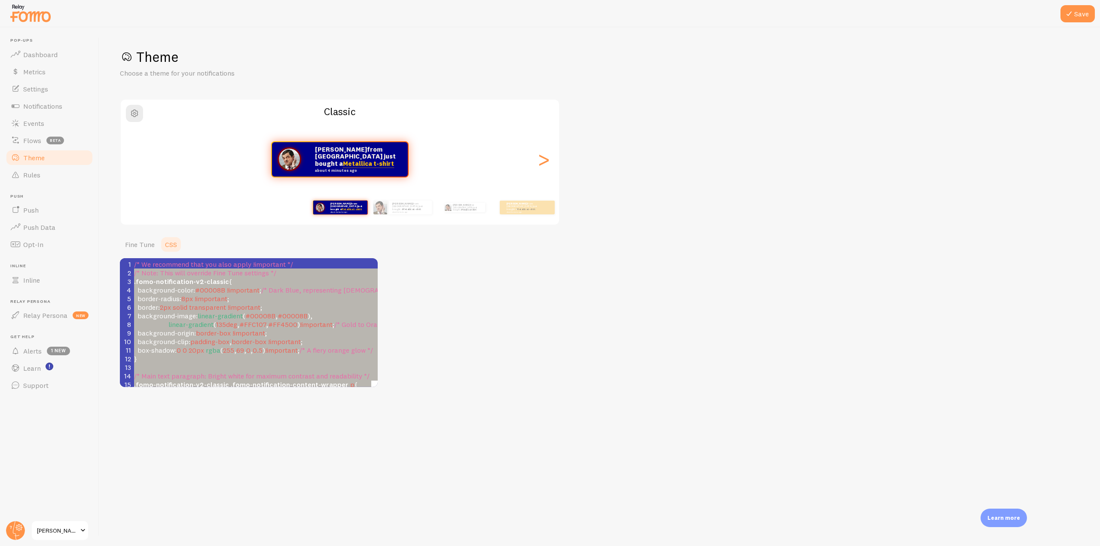
type textarea ".fomo-notification-v2-classic { background-color: #00008B !important; /* Dark B…"
drag, startPoint x: 144, startPoint y: 341, endPoint x: 131, endPoint y: 284, distance: 58.3
